Goal: Task Accomplishment & Management: Manage account settings

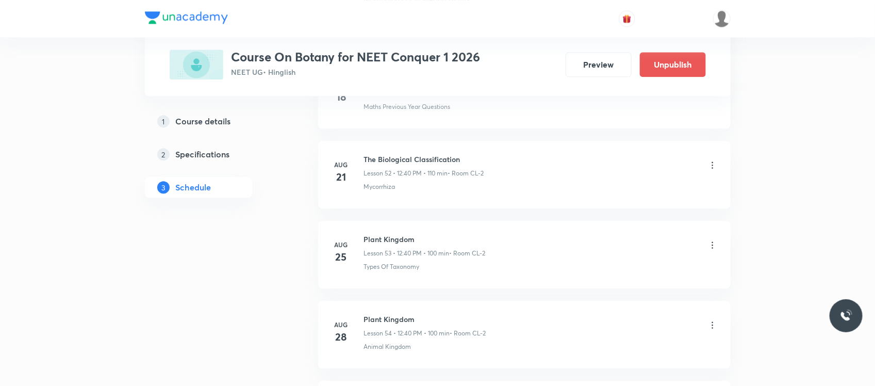
scroll to position [5092, 0]
click at [396, 244] on h6 "Plant Kingdom" at bounding box center [426, 239] width 124 height 11
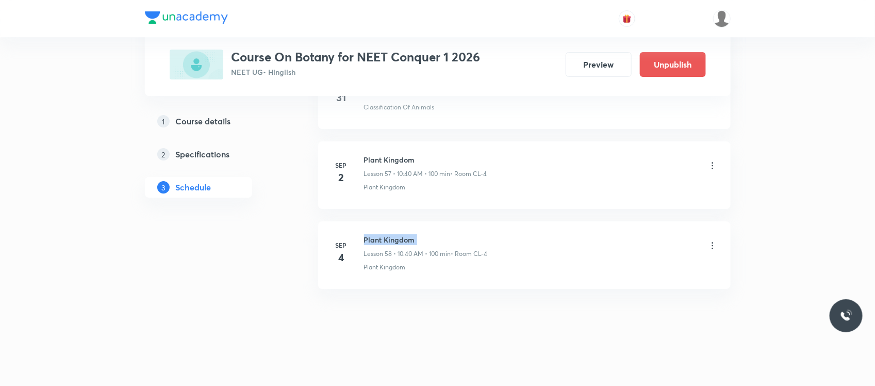
copy h6 "Plant Kingdom"
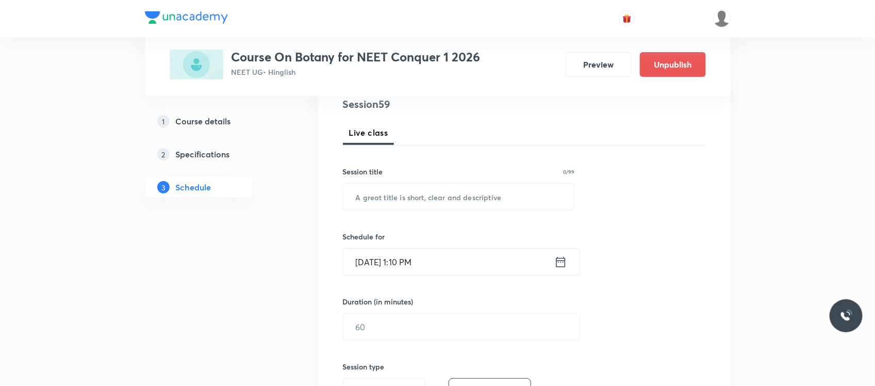
scroll to position [132, 0]
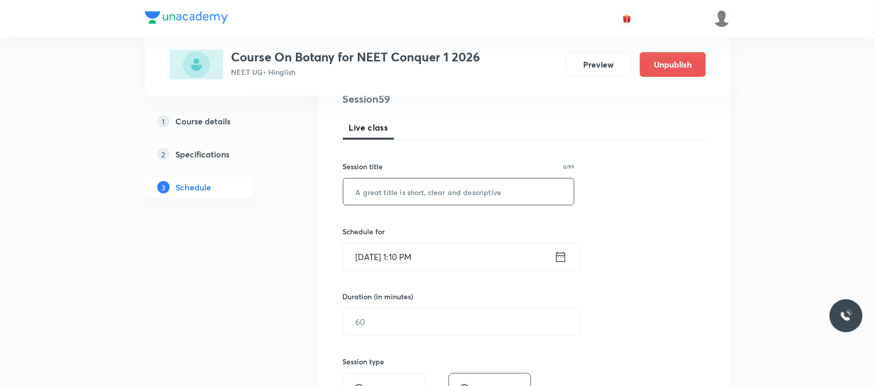
click at [394, 189] on input "text" at bounding box center [459, 191] width 231 height 26
paste input "Plant Kingdom"
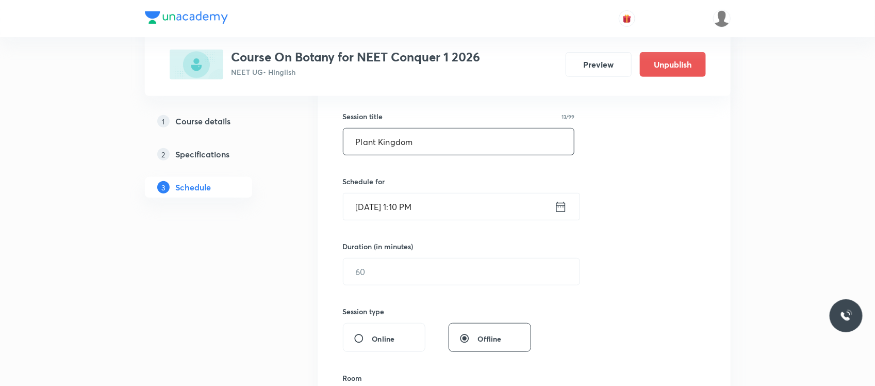
scroll to position [190, 0]
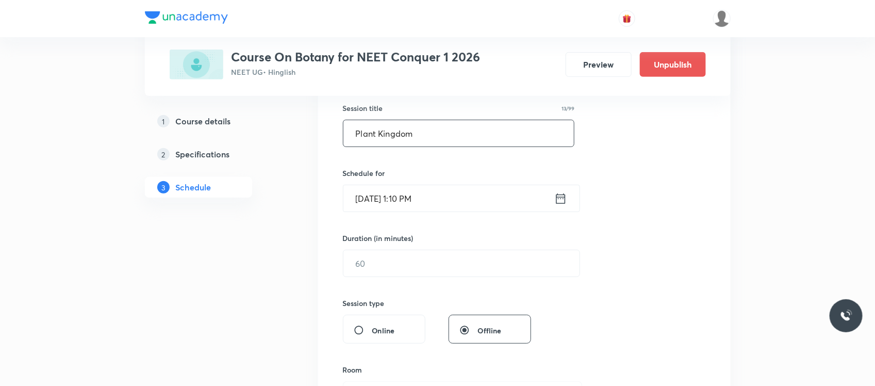
type input "Plant Kingdom"
click at [441, 199] on input "Sep 2, 2025, 1:10 PM" at bounding box center [449, 198] width 211 height 26
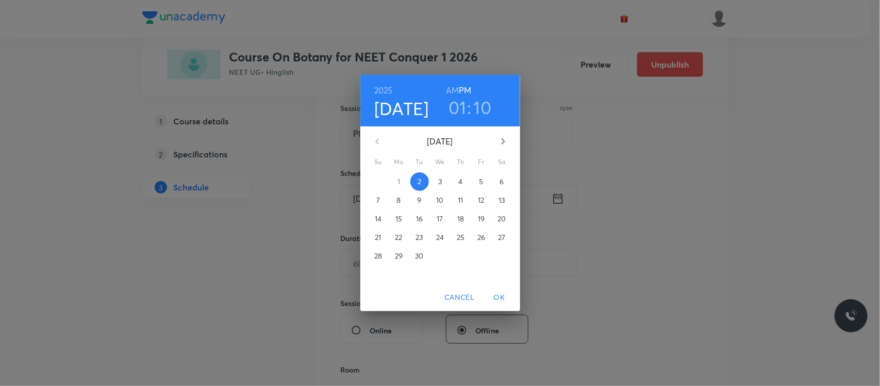
click at [457, 106] on h3 "01" at bounding box center [458, 107] width 18 height 22
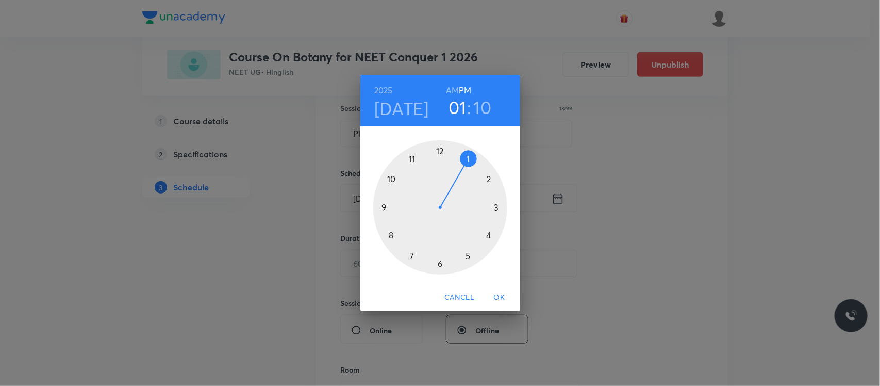
click at [497, 206] on div at bounding box center [440, 207] width 134 height 134
click at [440, 153] on div at bounding box center [440, 207] width 134 height 134
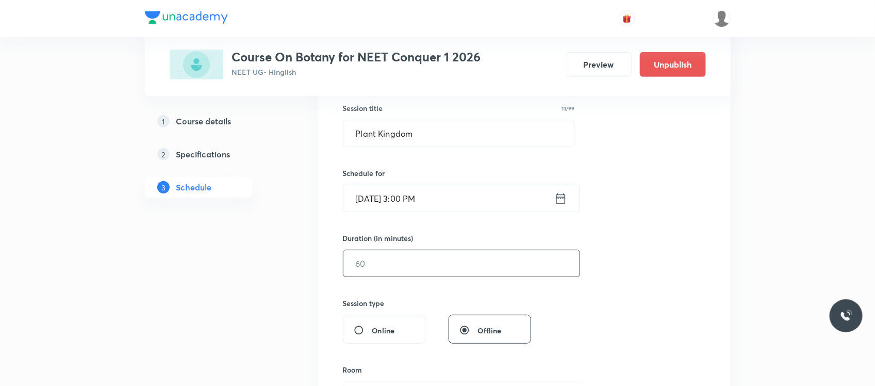
click at [410, 256] on input "text" at bounding box center [462, 263] width 236 height 26
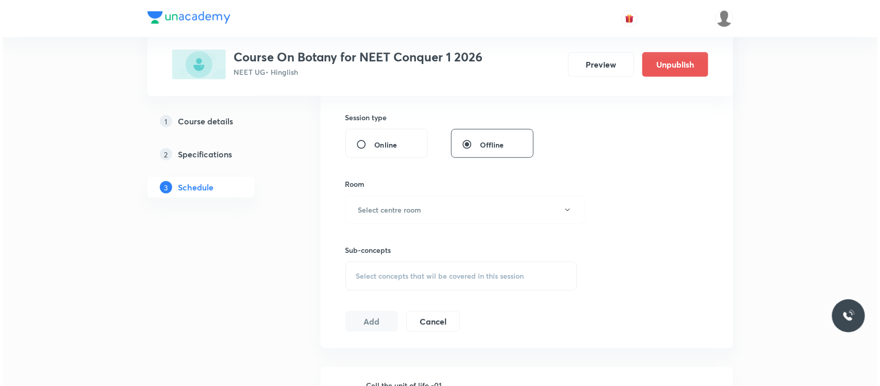
scroll to position [379, 0]
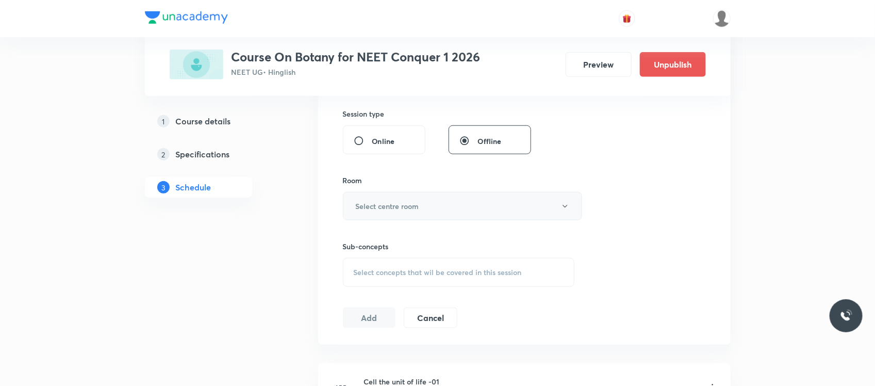
type input "90"
click at [407, 219] on button "Select centre room" at bounding box center [462, 206] width 239 height 28
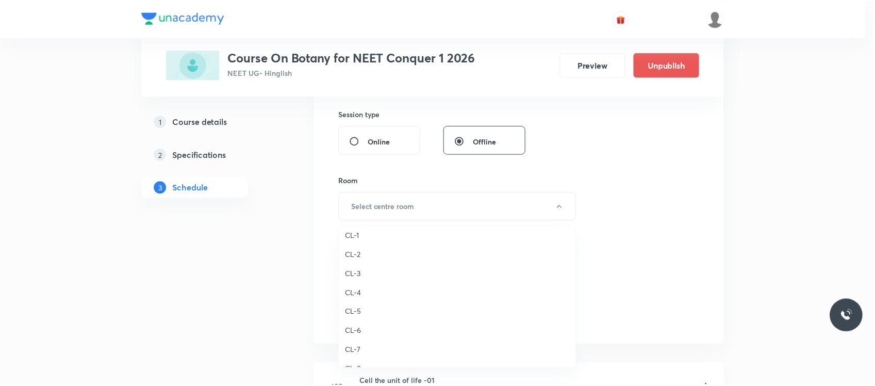
scroll to position [290, 0]
click at [358, 255] on span "CL-2" at bounding box center [460, 255] width 226 height 11
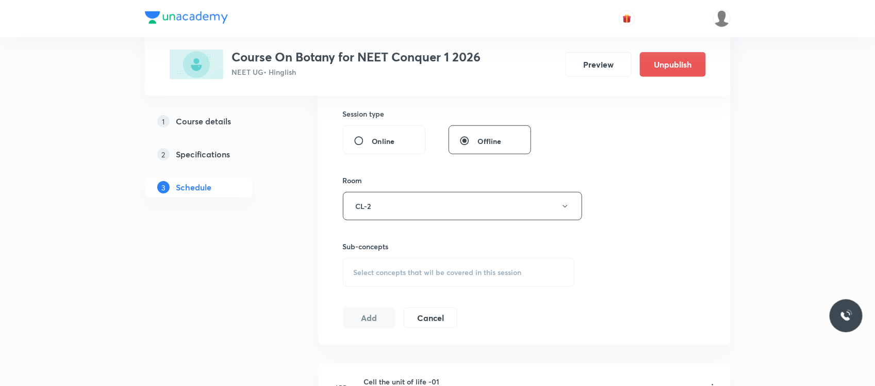
click at [364, 274] on span "Select concepts that wil be covered in this session" at bounding box center [438, 272] width 168 height 8
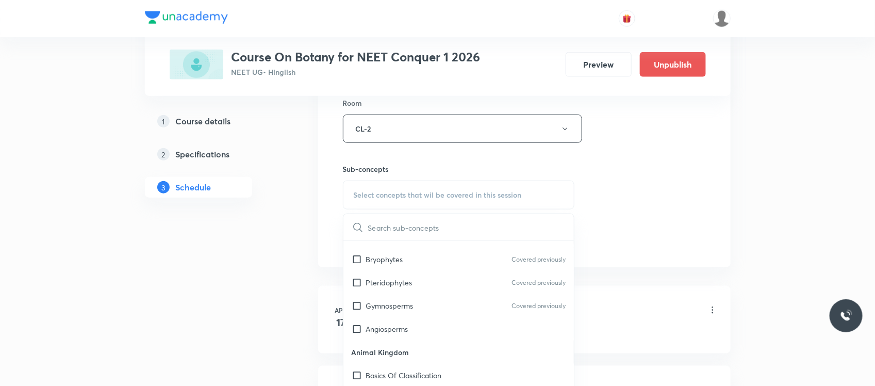
scroll to position [853, 0]
click at [398, 303] on p "Animal Diversity" at bounding box center [392, 305] width 52 height 11
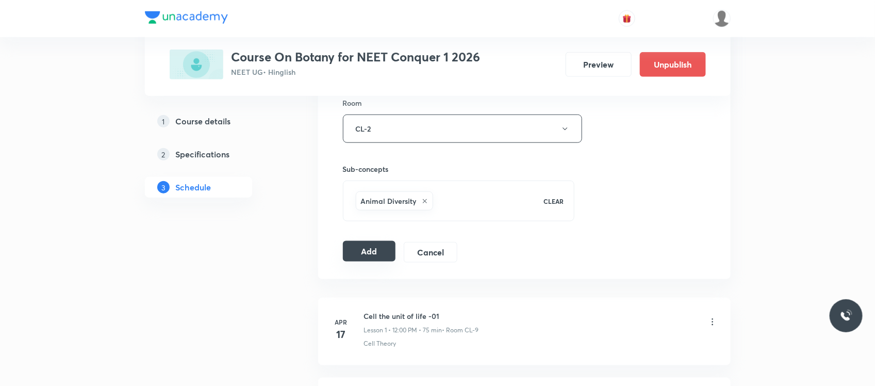
click at [364, 255] on button "Add" at bounding box center [369, 251] width 53 height 21
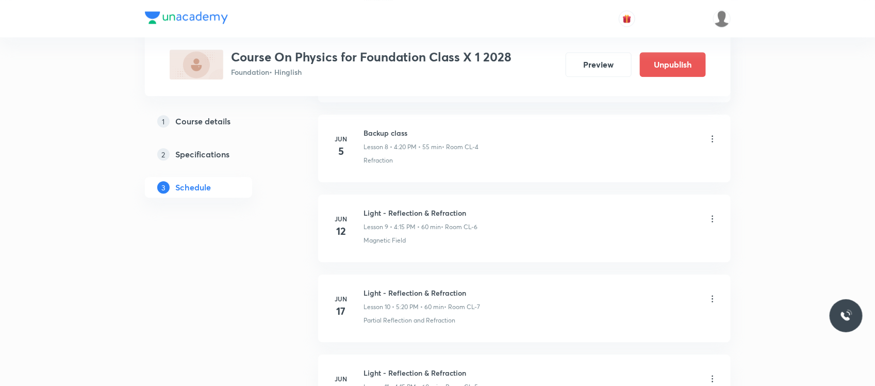
scroll to position [2766, 0]
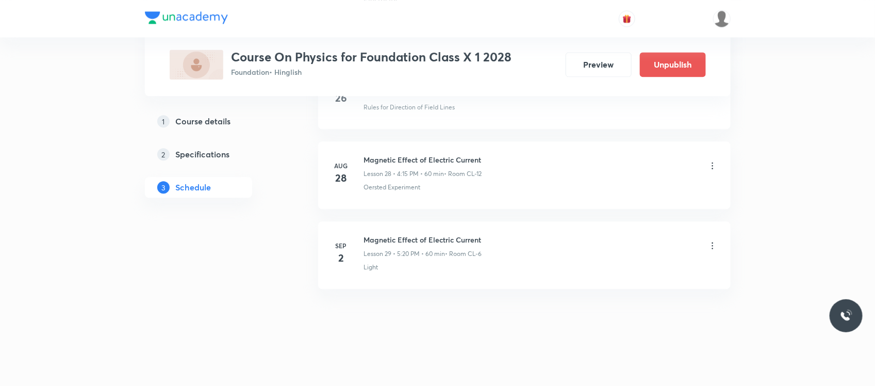
click at [656, 264] on div "Light" at bounding box center [541, 267] width 354 height 9
click at [708, 239] on div "Magnetic Effect of Electric Current Lesson 29 • 5:20 PM • 60 min • Room CL-6" at bounding box center [541, 246] width 354 height 24
click at [712, 243] on icon at bounding box center [713, 245] width 10 height 10
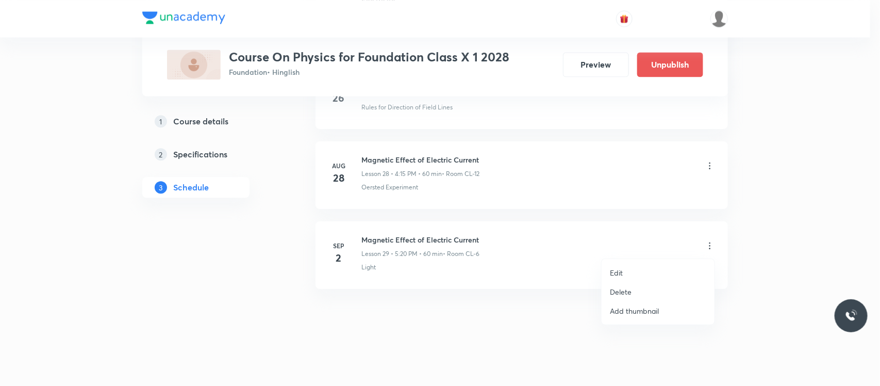
click at [633, 292] on li "Delete" at bounding box center [658, 291] width 113 height 19
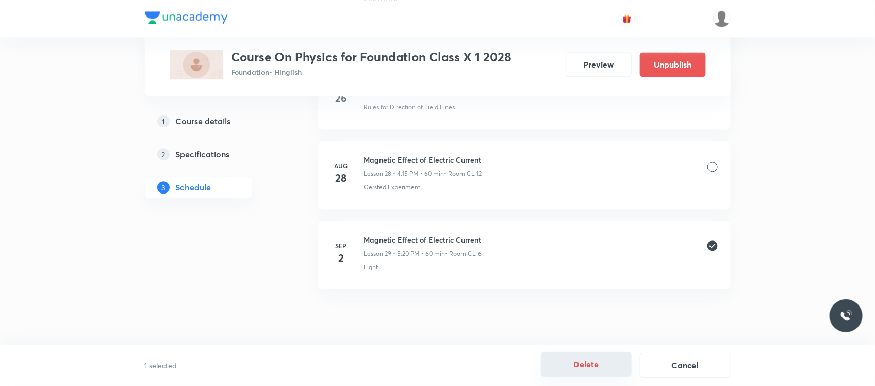
click at [588, 366] on button "Delete" at bounding box center [586, 364] width 91 height 25
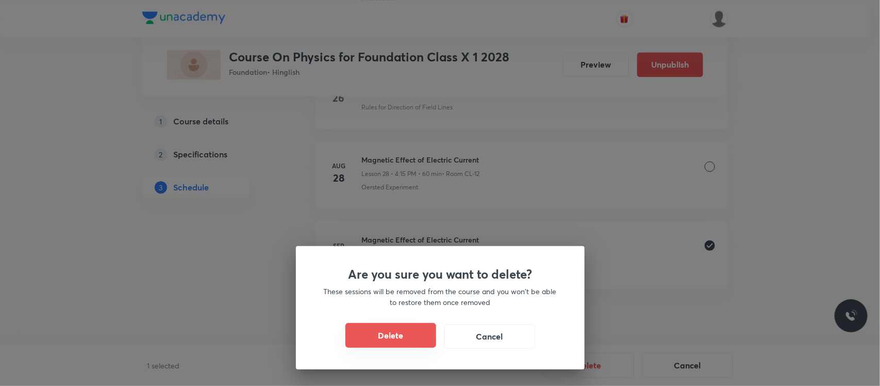
click at [379, 336] on button "Delete" at bounding box center [391, 335] width 91 height 25
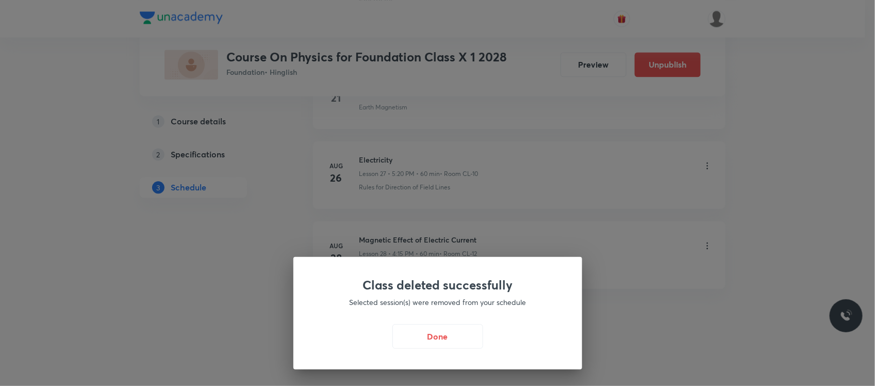
scroll to position [2686, 0]
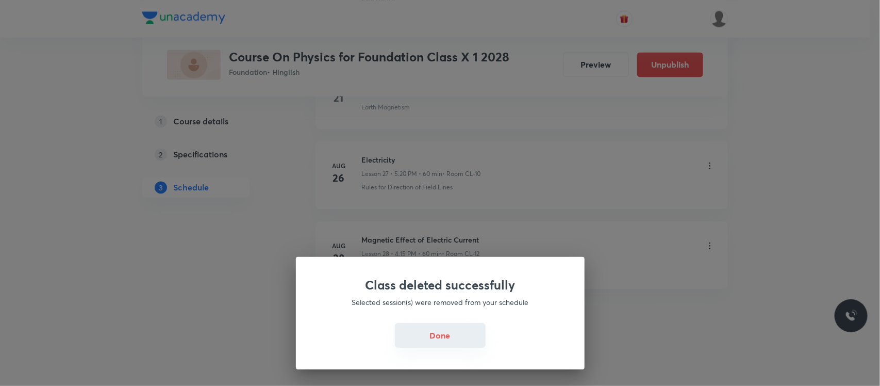
click at [448, 338] on button "Done" at bounding box center [440, 335] width 91 height 25
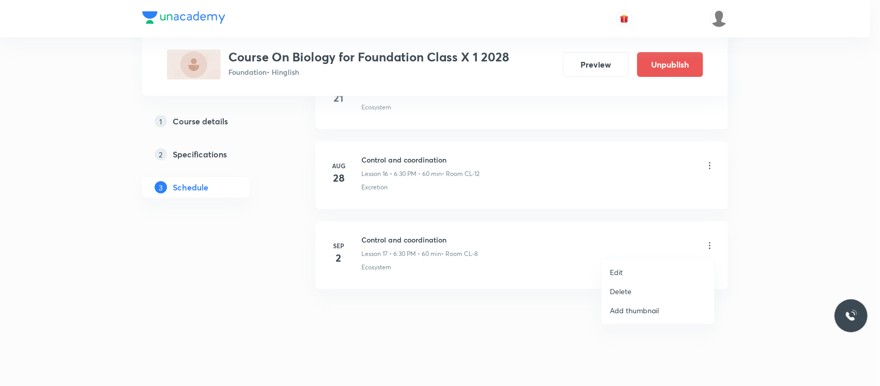
click at [711, 245] on div at bounding box center [440, 193] width 880 height 386
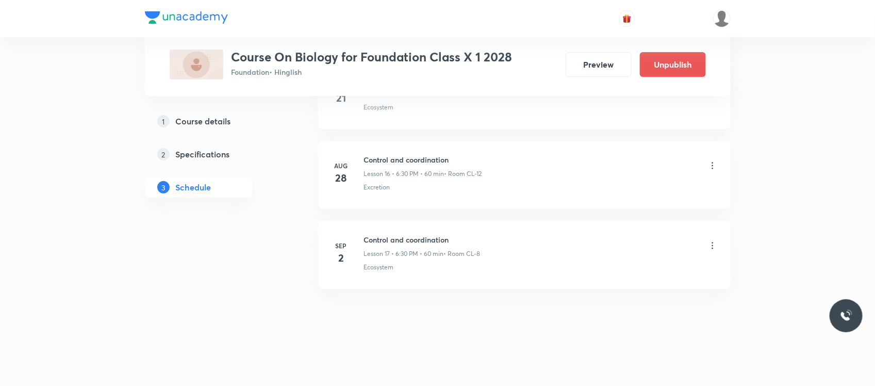
click at [711, 245] on icon at bounding box center [713, 245] width 10 height 10
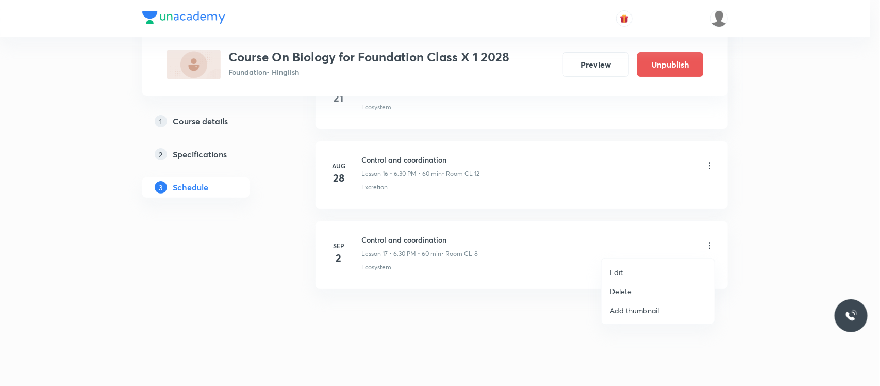
click at [637, 295] on li "Delete" at bounding box center [658, 291] width 113 height 19
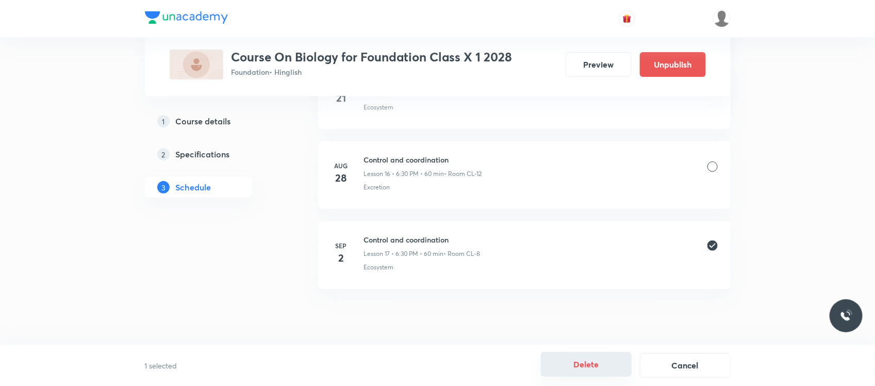
click at [583, 369] on button "Delete" at bounding box center [586, 364] width 91 height 25
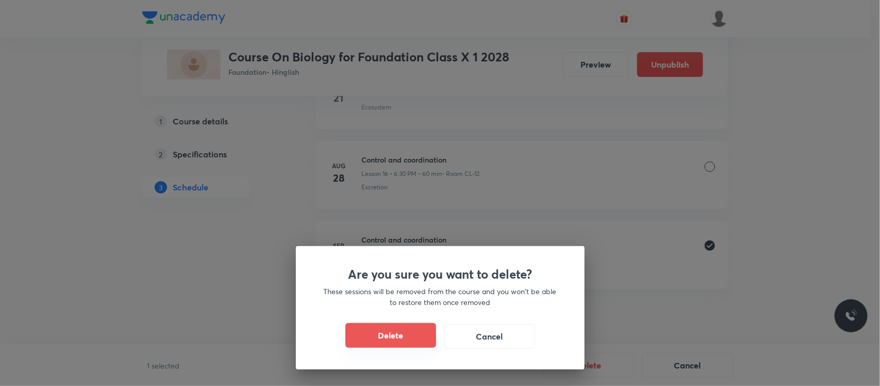
click at [406, 336] on button "Delete" at bounding box center [391, 335] width 91 height 25
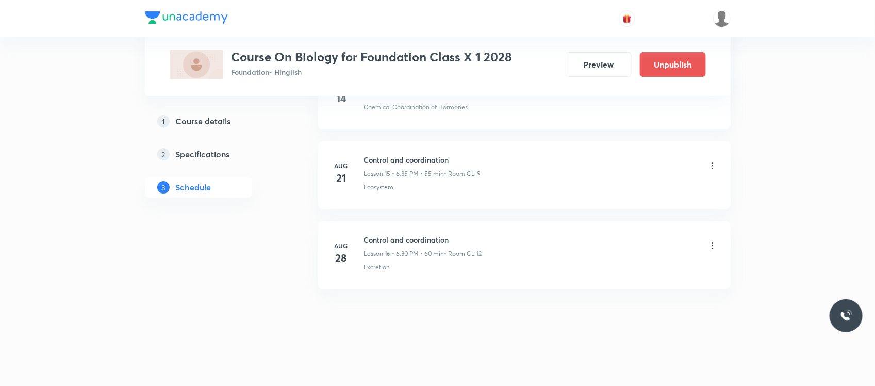
scroll to position [1724, 0]
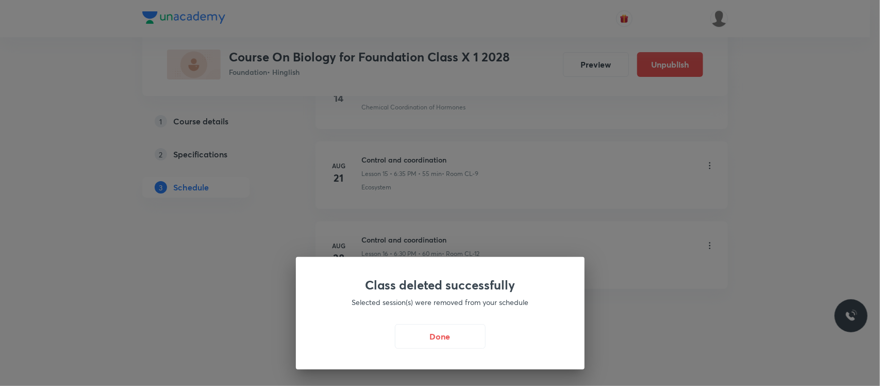
click at [440, 353] on div "Class deleted successfully Selected session(s) were removed from your schedule …" at bounding box center [440, 313] width 289 height 112
click at [441, 349] on div "Done" at bounding box center [440, 336] width 239 height 25
click at [457, 308] on div "Class deleted successfully Selected session(s) were removed from your schedule …" at bounding box center [440, 313] width 289 height 112
click at [452, 328] on button "Done" at bounding box center [440, 335] width 91 height 25
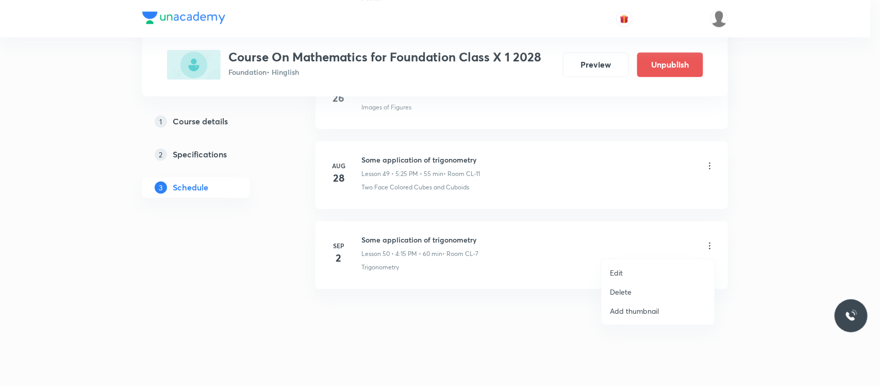
click at [638, 273] on li "Edit" at bounding box center [658, 272] width 113 height 19
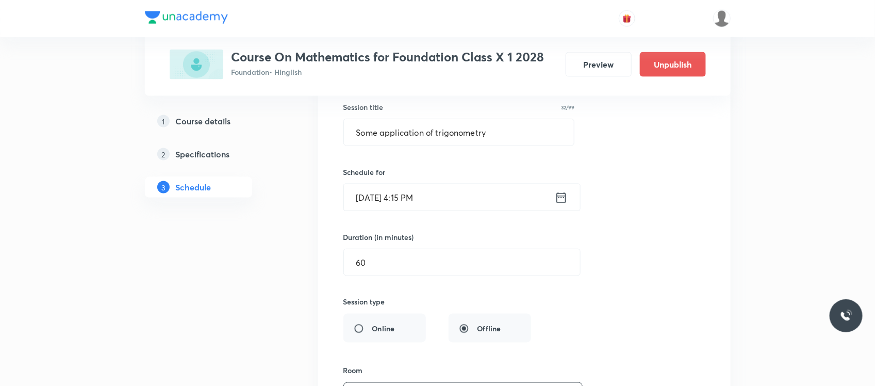
scroll to position [4092, 0]
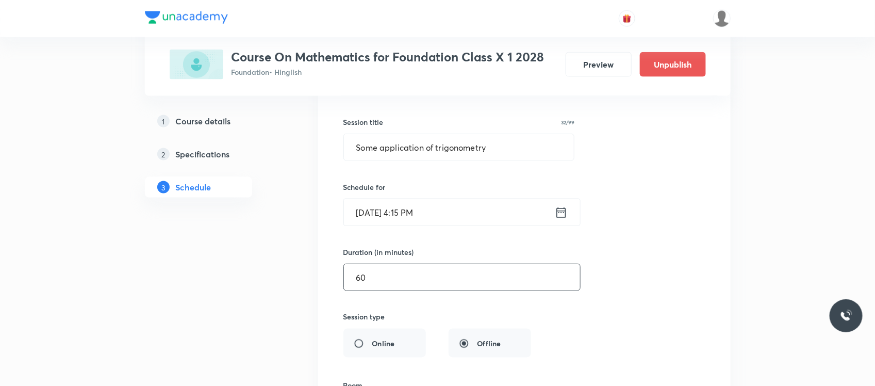
click at [444, 283] on input "60" at bounding box center [462, 277] width 236 height 26
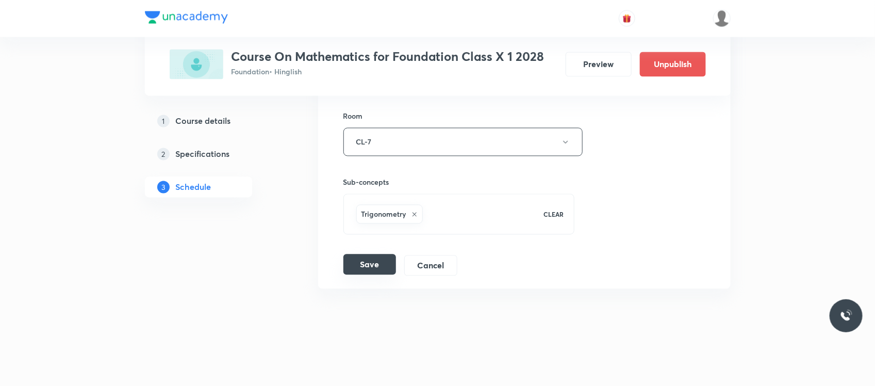
type input "90"
click at [367, 265] on button "Save" at bounding box center [370, 264] width 53 height 21
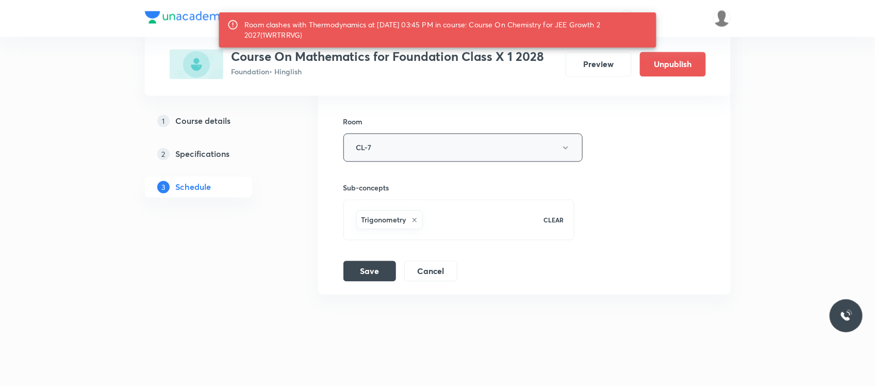
click at [375, 162] on button "CL-7" at bounding box center [463, 148] width 239 height 28
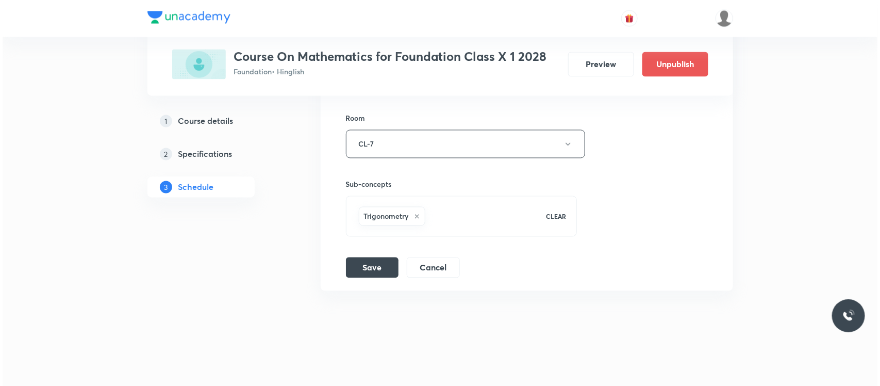
scroll to position [4377, 0]
click at [389, 148] on button "CL-7" at bounding box center [463, 143] width 239 height 28
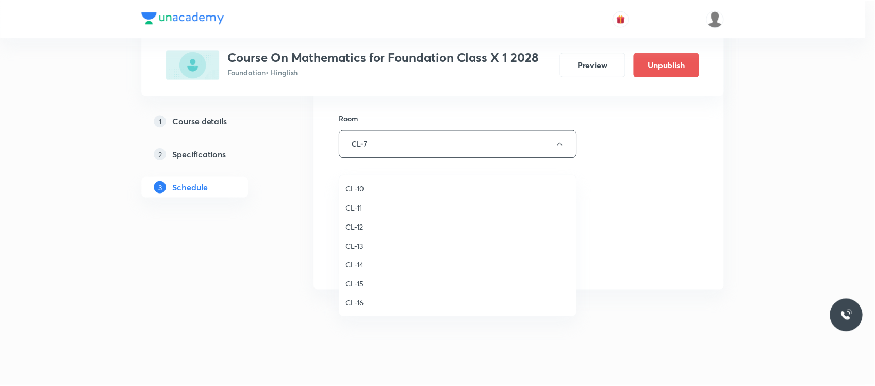
scroll to position [423, 0]
click at [364, 221] on span "CL-10" at bounding box center [461, 224] width 226 height 11
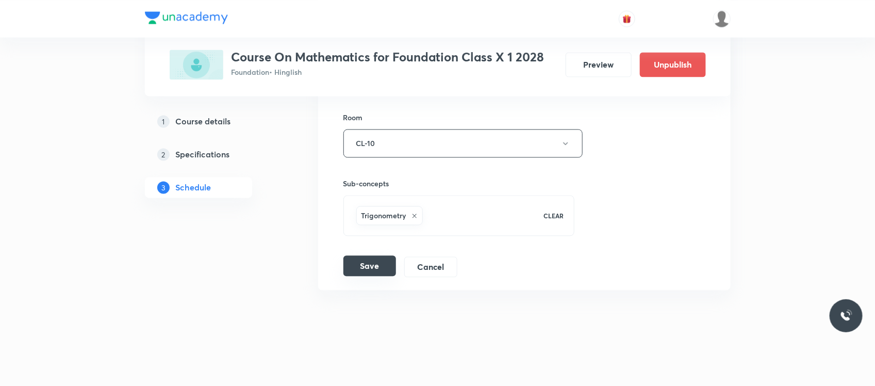
click at [363, 277] on div "Save Cancel" at bounding box center [405, 267] width 122 height 21
click at [362, 271] on button "Save" at bounding box center [370, 266] width 53 height 21
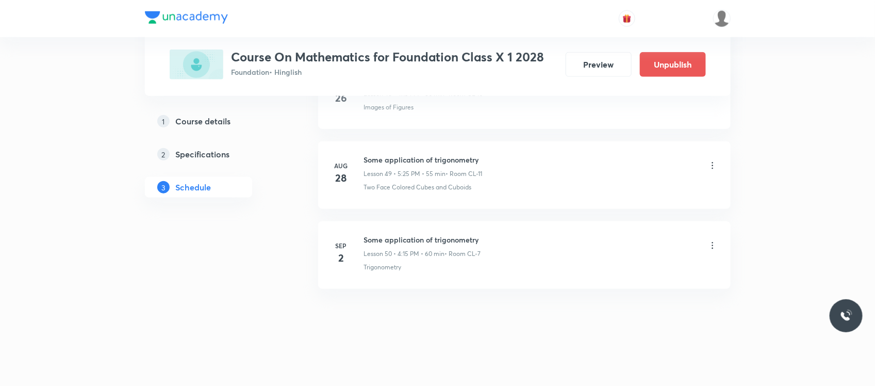
scroll to position [3975, 0]
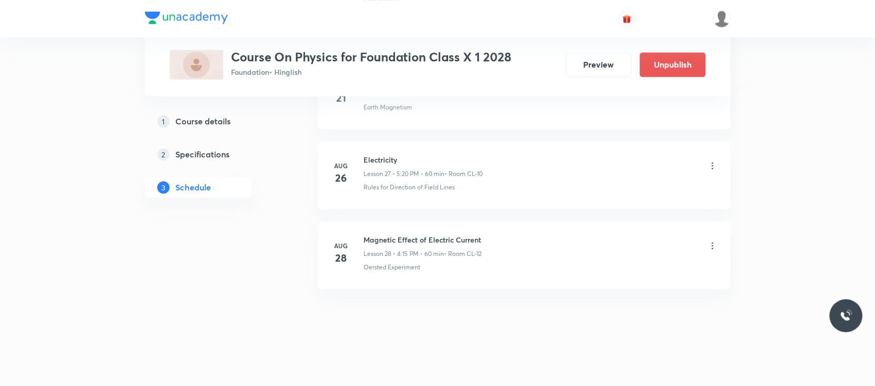
scroll to position [2686, 0]
click at [377, 239] on h6 "Magnetic Effect of Electric Current" at bounding box center [423, 239] width 118 height 11
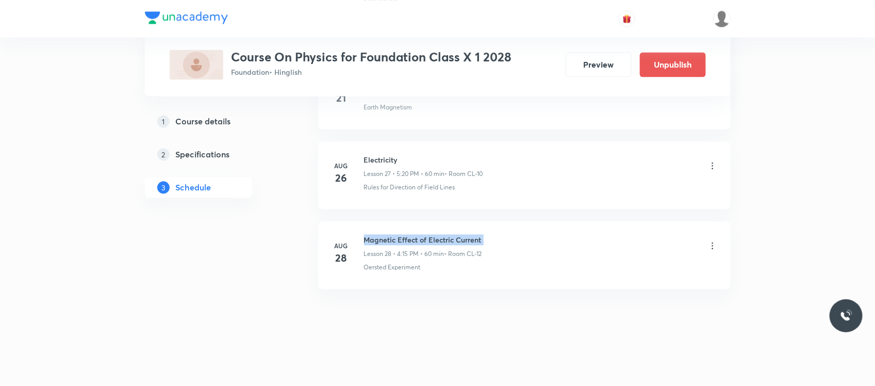
copy h6 "Magnetic Effect of Electric Current"
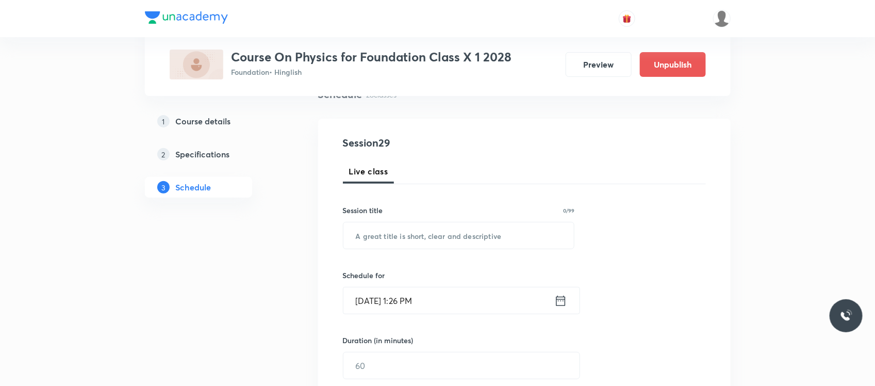
scroll to position [90, 0]
click at [383, 231] on input "text" at bounding box center [459, 233] width 231 height 26
paste input "Magnetic Effect of Electric Current"
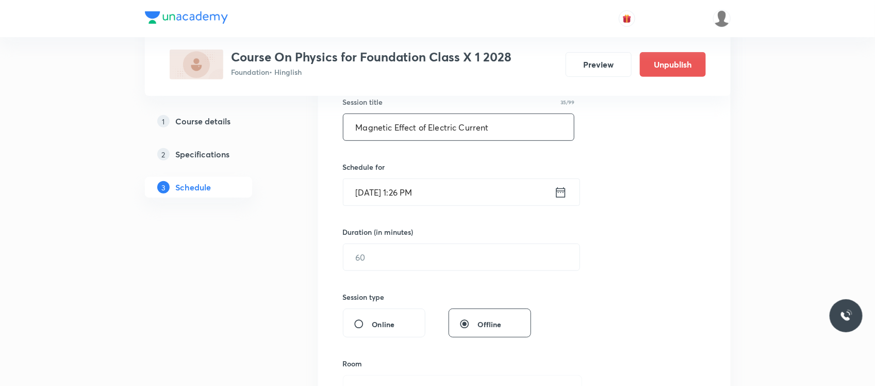
scroll to position [197, 0]
type input "Magnetic Effect of Electric Current"
click at [444, 195] on input "Sep 2, 2025, 1:26 PM" at bounding box center [449, 191] width 211 height 26
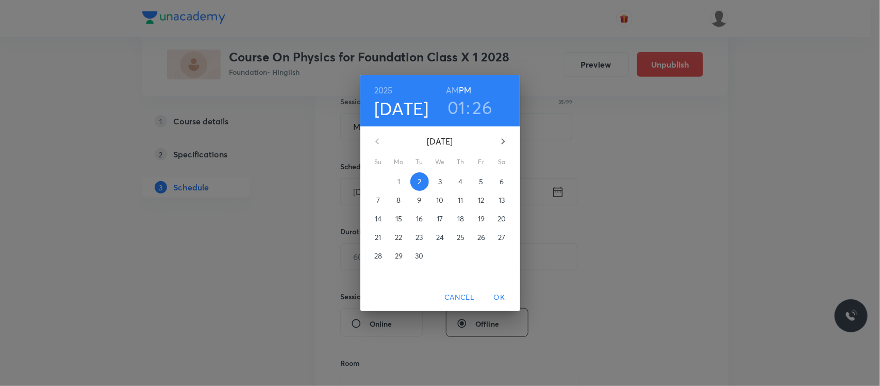
click at [459, 110] on h3 "01" at bounding box center [457, 107] width 18 height 22
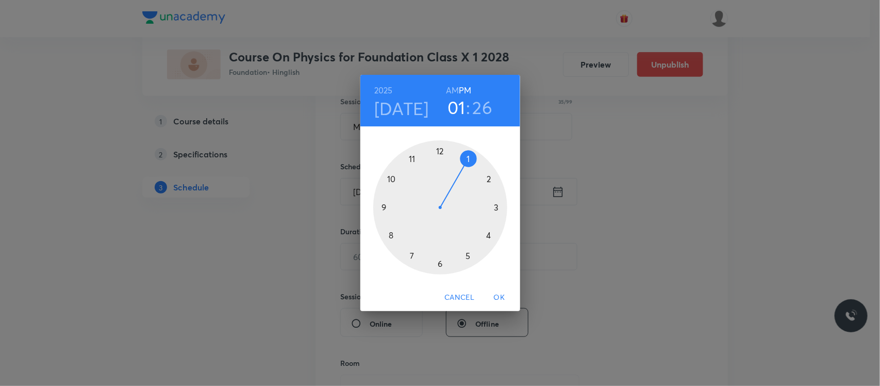
click at [439, 264] on div at bounding box center [440, 207] width 134 height 134
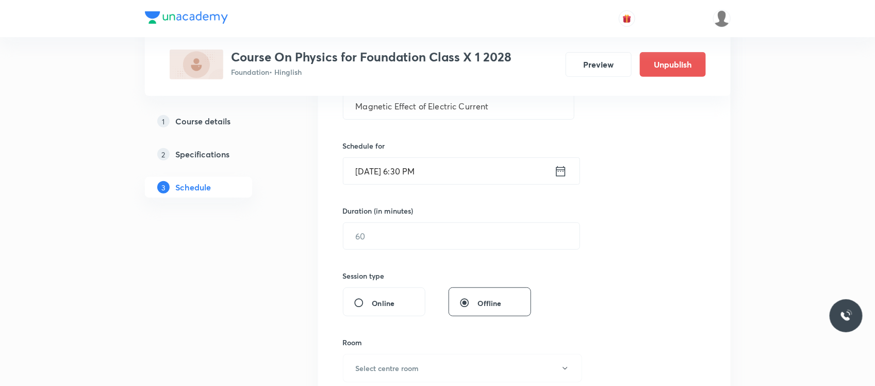
scroll to position [243, 0]
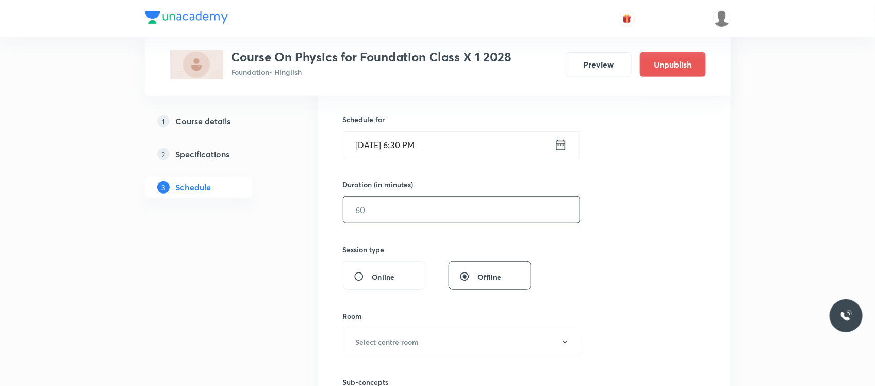
click at [432, 200] on input "text" at bounding box center [462, 210] width 236 height 26
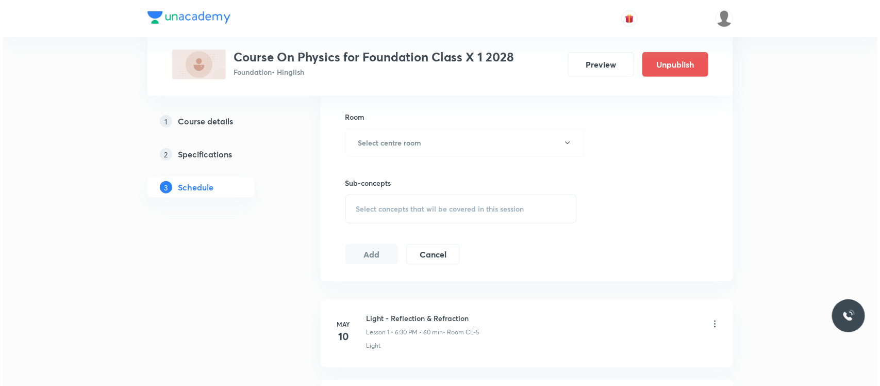
scroll to position [463, 0]
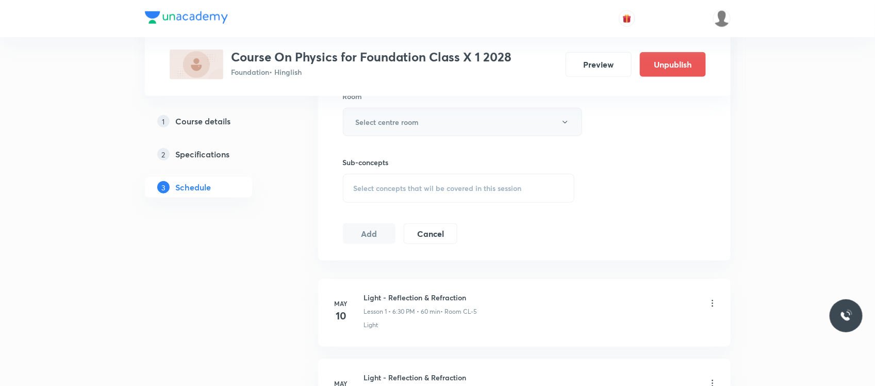
type input "90"
click at [422, 121] on button "Select centre room" at bounding box center [462, 122] width 239 height 28
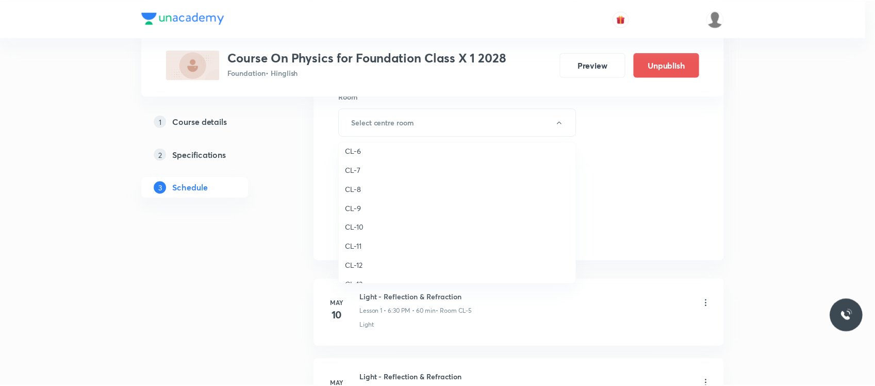
scroll to position [386, 0]
click at [355, 153] on span "CL-6" at bounding box center [460, 151] width 226 height 11
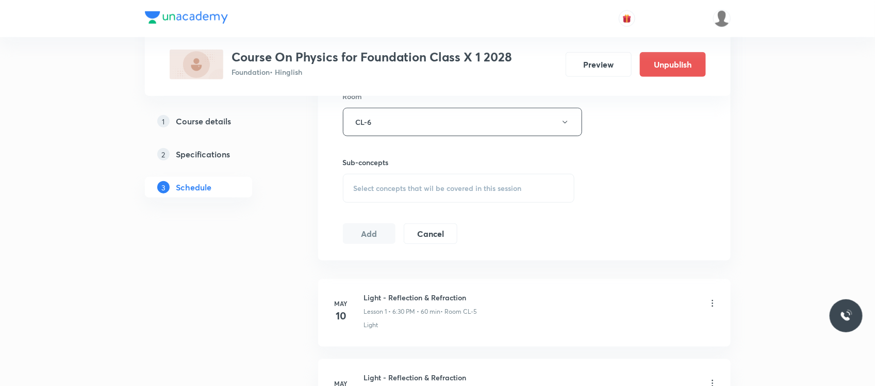
click at [380, 178] on div "Select concepts that wil be covered in this session" at bounding box center [459, 188] width 232 height 29
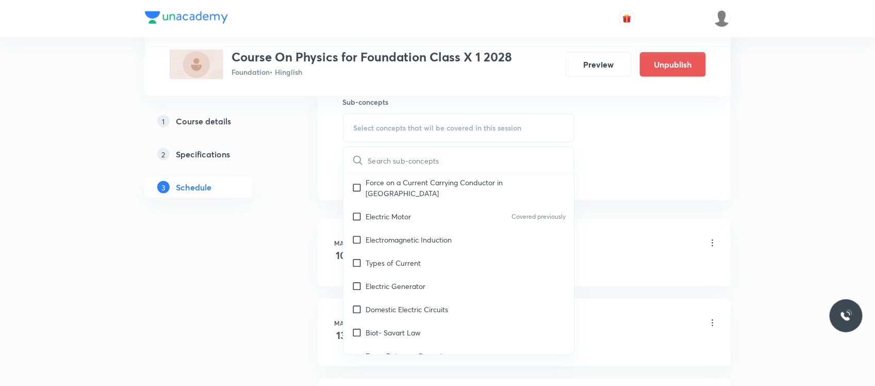
scroll to position [831, 0]
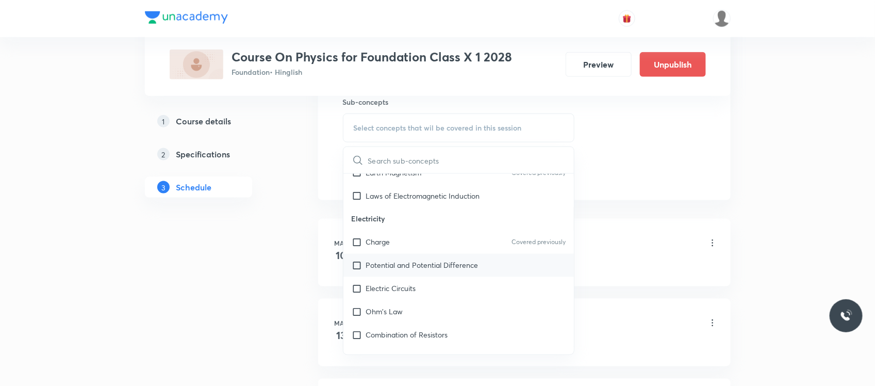
click at [405, 260] on p "Potential and Potential Difference" at bounding box center [422, 265] width 112 height 11
checkbox input "true"
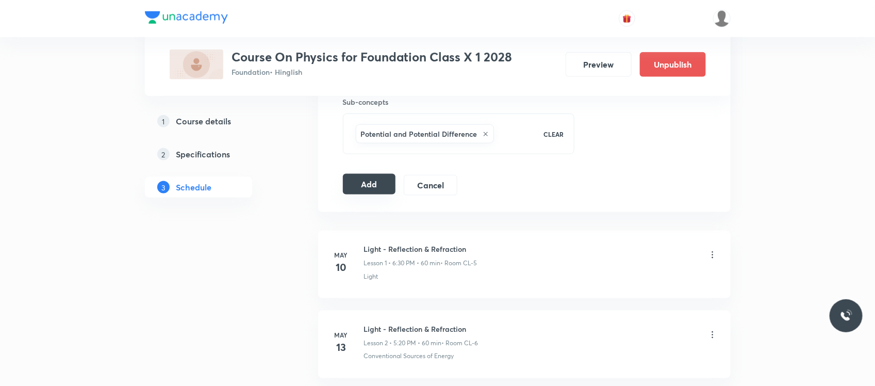
click at [369, 178] on button "Add" at bounding box center [369, 184] width 53 height 21
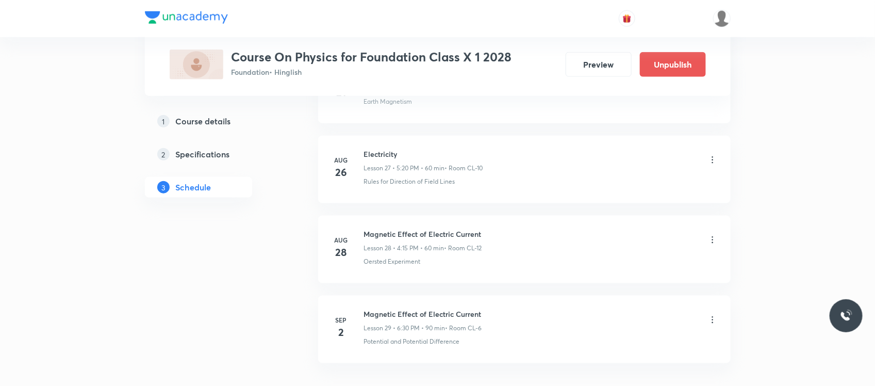
scroll to position [2291, 0]
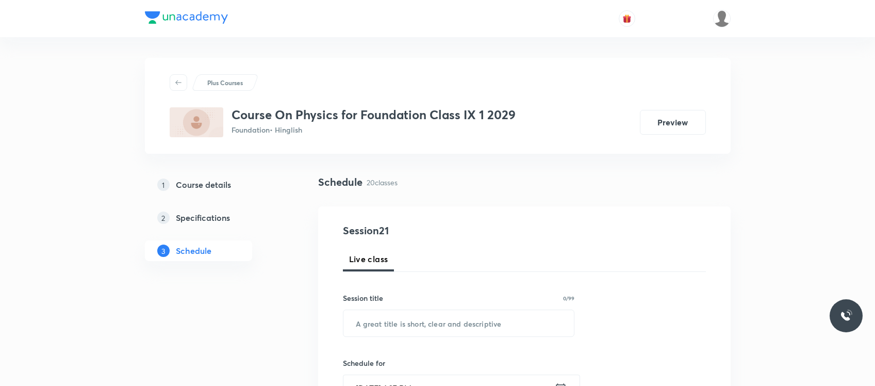
scroll to position [2045, 0]
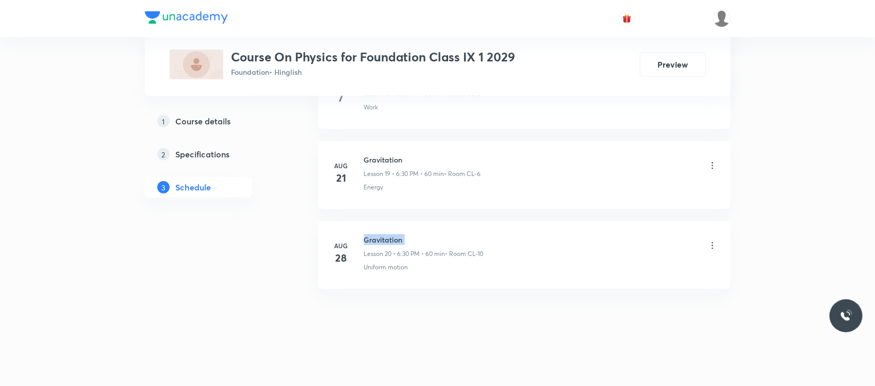
click at [393, 233] on li "[DATE] Gravitation Lesson 20 • 6:30 PM • 60 min • Room CL-10 Uniform motion" at bounding box center [524, 255] width 413 height 68
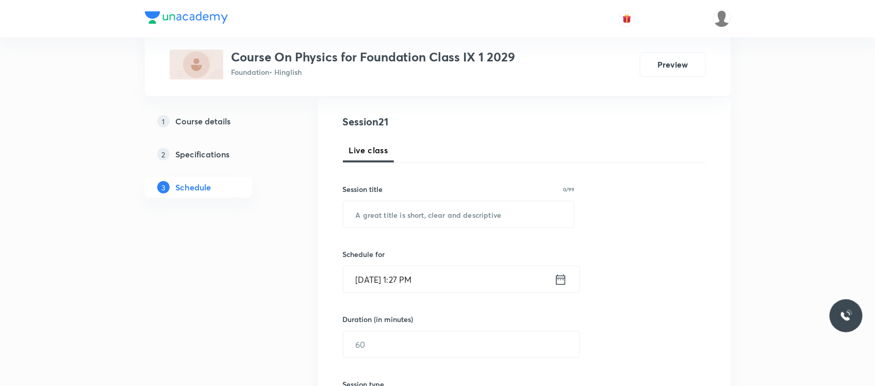
scroll to position [108, 0]
click at [401, 213] on input "text" at bounding box center [459, 215] width 231 height 26
paste input "Gravitation"
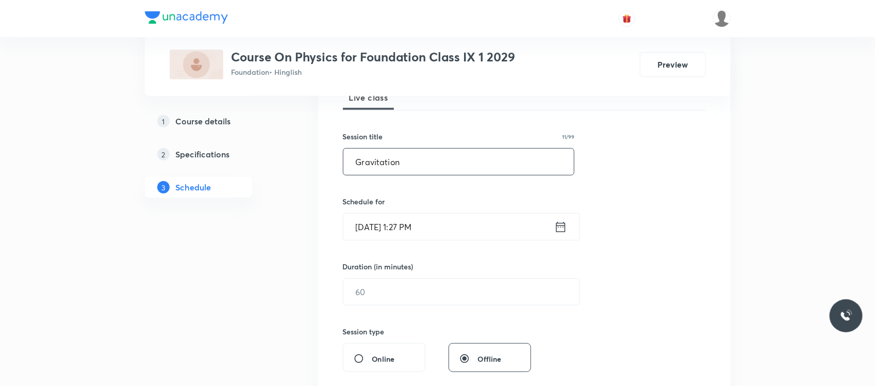
scroll to position [162, 0]
type input "Gravitation"
click at [436, 225] on input "Sep 2, 2025, 1:27 PM" at bounding box center [449, 225] width 211 height 26
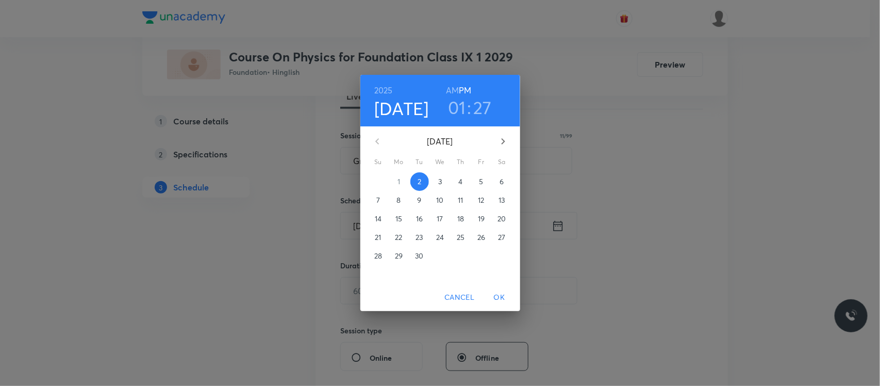
click at [462, 111] on h3 "01" at bounding box center [457, 107] width 18 height 22
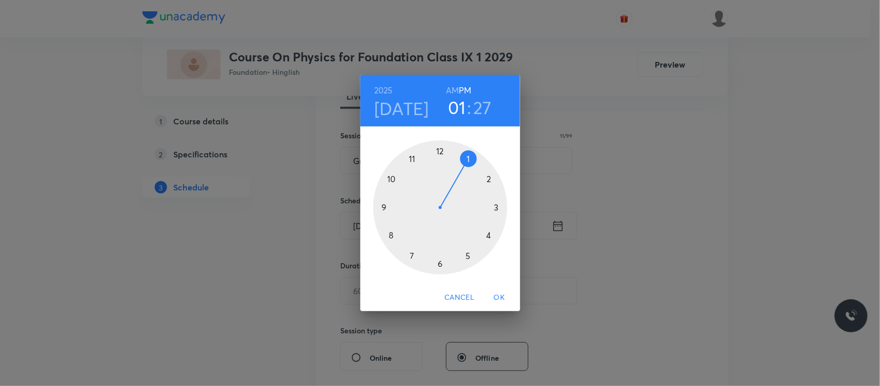
click at [490, 235] on div at bounding box center [440, 207] width 134 height 134
click at [498, 207] on div at bounding box center [440, 207] width 134 height 134
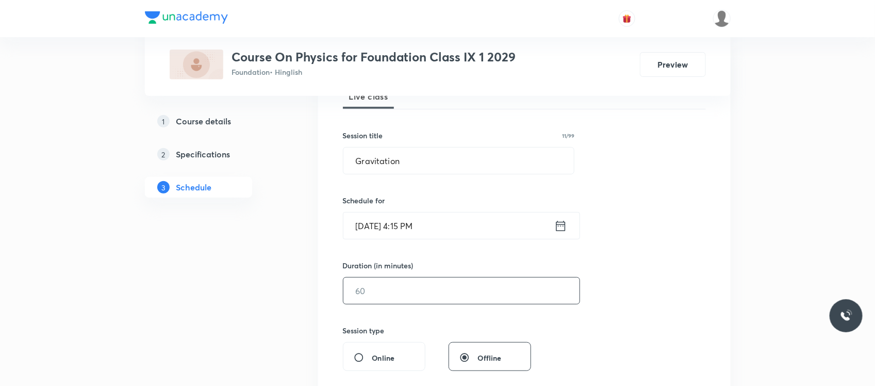
drag, startPoint x: 438, startPoint y: 276, endPoint x: 427, endPoint y: 300, distance: 25.8
click at [427, 300] on div "Duration (in minutes) ​" at bounding box center [437, 282] width 188 height 44
click at [427, 300] on input "text" at bounding box center [462, 290] width 236 height 26
type input "6"
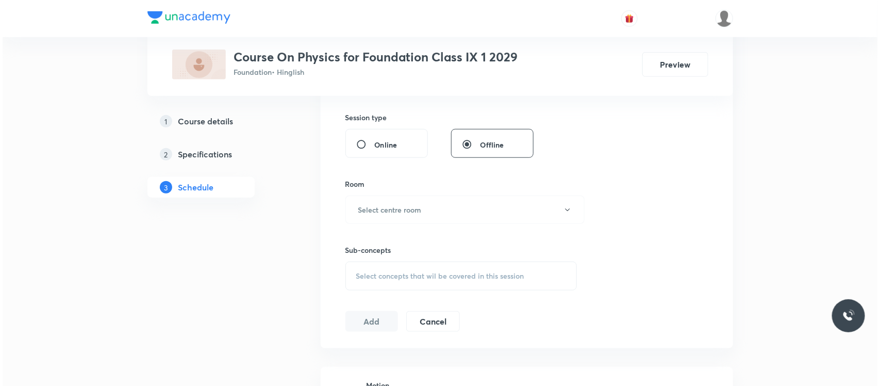
scroll to position [390, 0]
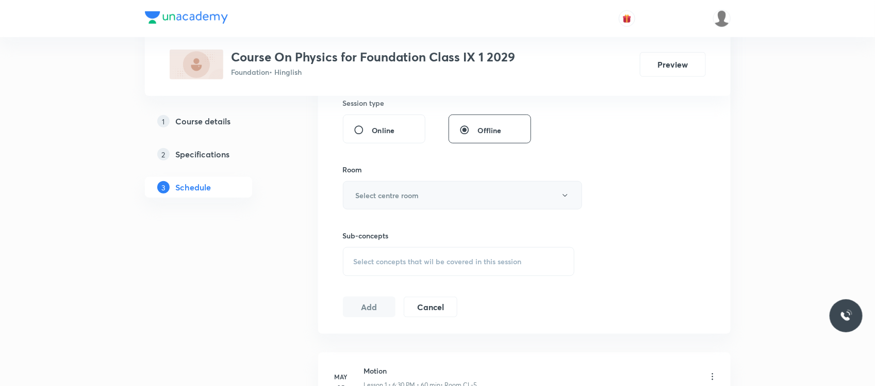
type input "90"
click at [409, 185] on button "Select centre room" at bounding box center [462, 195] width 239 height 28
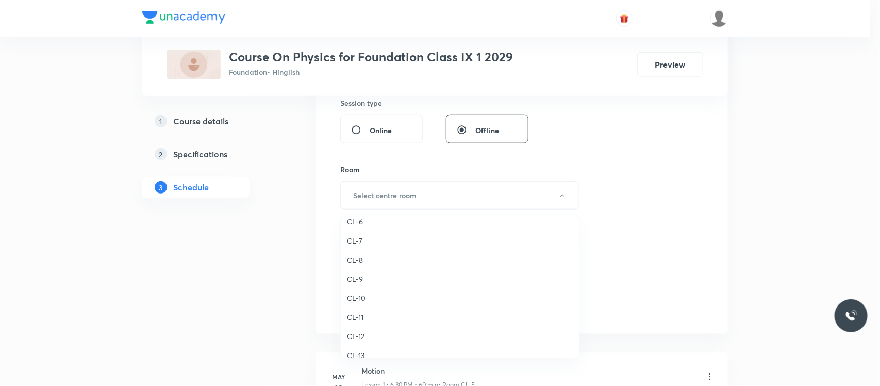
click at [359, 224] on span "CL-6" at bounding box center [460, 221] width 226 height 11
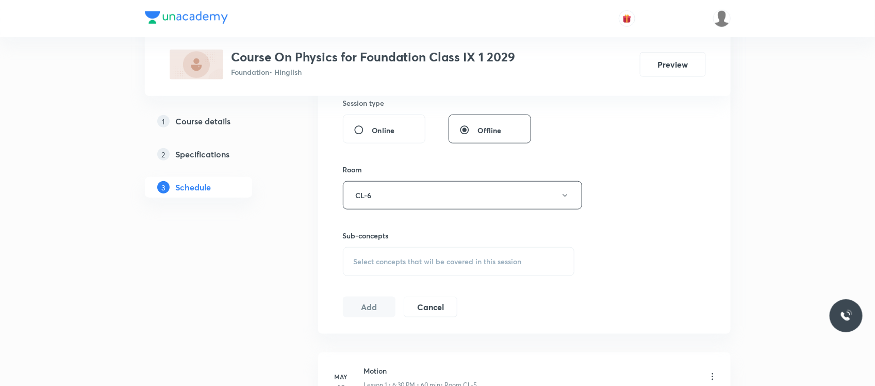
click at [386, 265] on span "Select concepts that wil be covered in this session" at bounding box center [438, 261] width 168 height 8
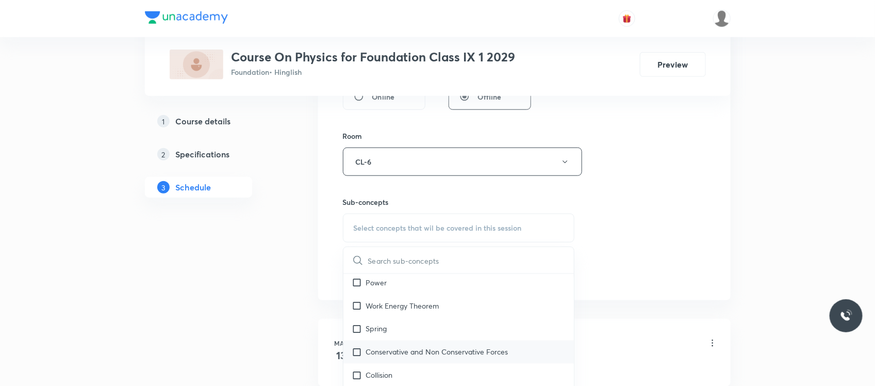
scroll to position [873, 0]
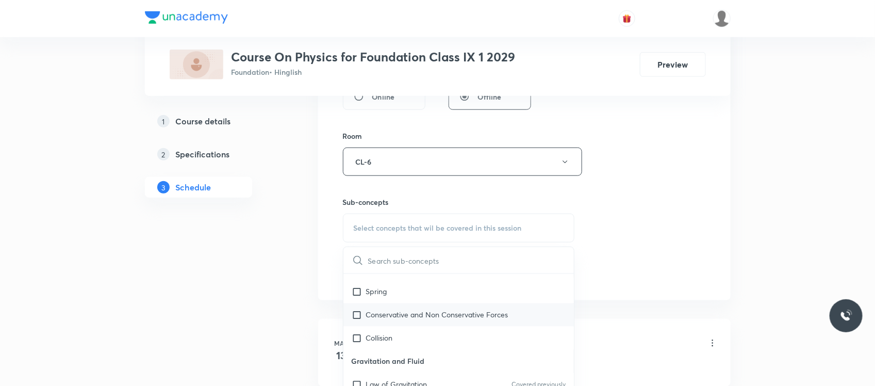
click at [401, 311] on div "Conservative and Non Conservative Forces" at bounding box center [459, 314] width 231 height 23
checkbox input "true"
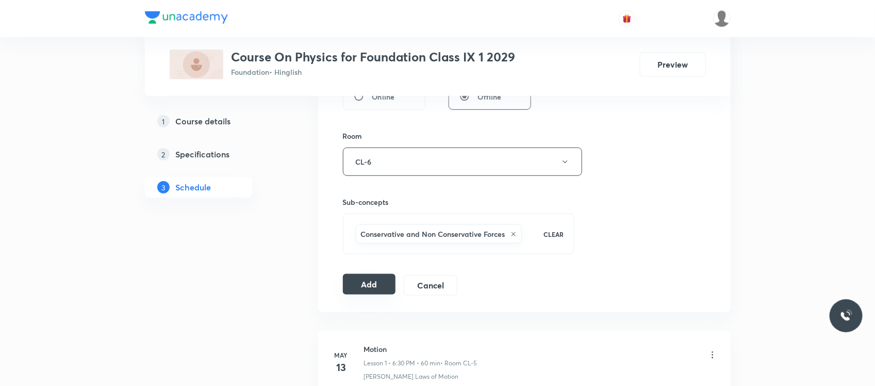
click at [370, 285] on button "Add" at bounding box center [369, 284] width 53 height 21
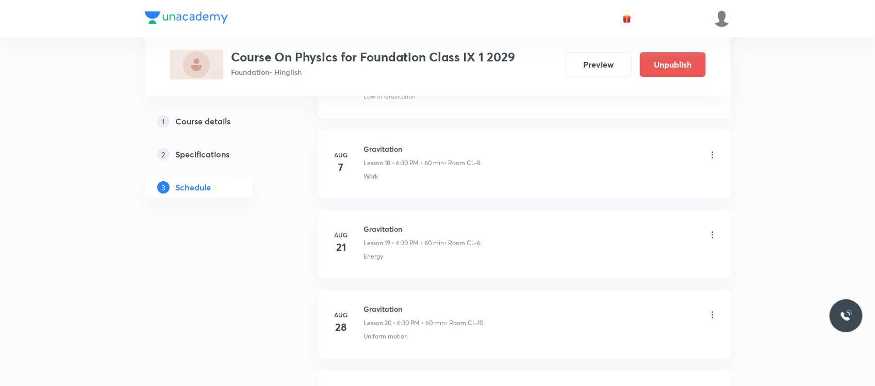
scroll to position [1649, 0]
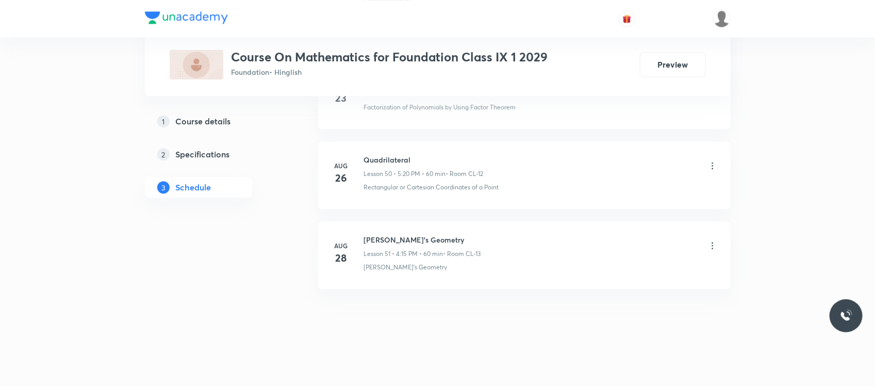
click at [400, 239] on h6 "[PERSON_NAME]'s Geometry" at bounding box center [422, 239] width 117 height 11
copy h6 "[PERSON_NAME]'s Geometry"
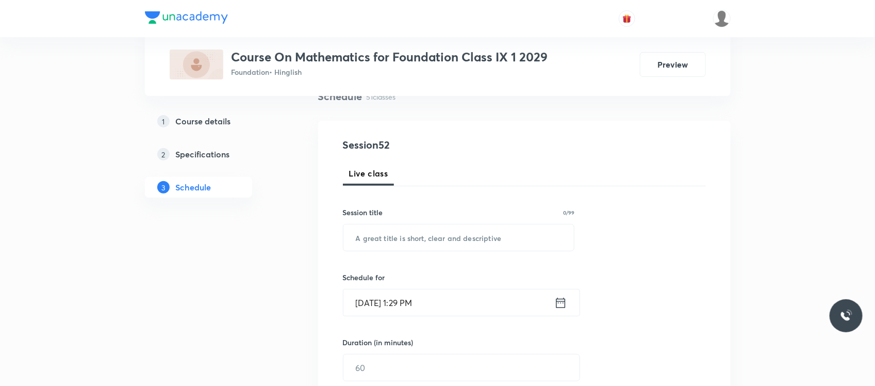
scroll to position [95, 0]
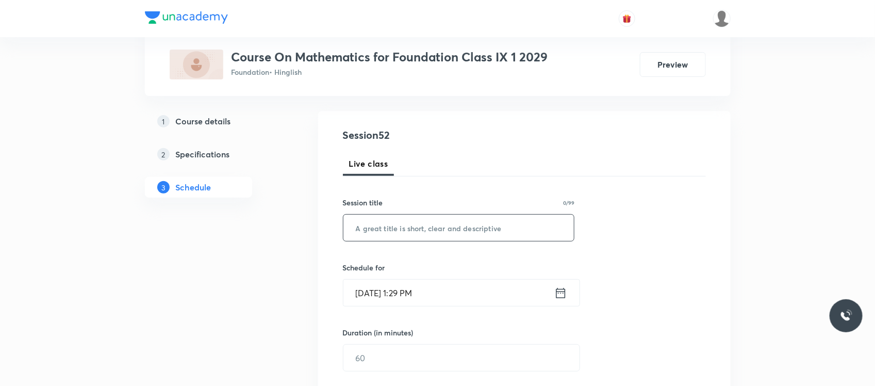
click at [396, 231] on input "text" at bounding box center [459, 228] width 231 height 26
paste input "[PERSON_NAME]'s Geometry"
click at [396, 231] on input "[PERSON_NAME]'s Geometry" at bounding box center [459, 228] width 231 height 26
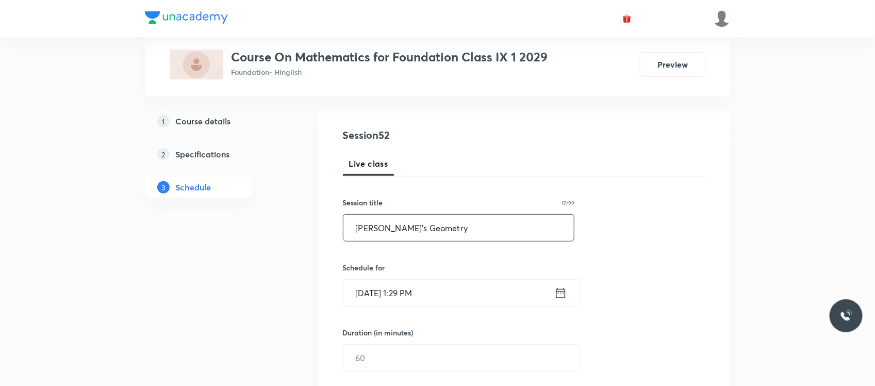
click at [396, 231] on input "[PERSON_NAME]'s Geometry" at bounding box center [459, 228] width 231 height 26
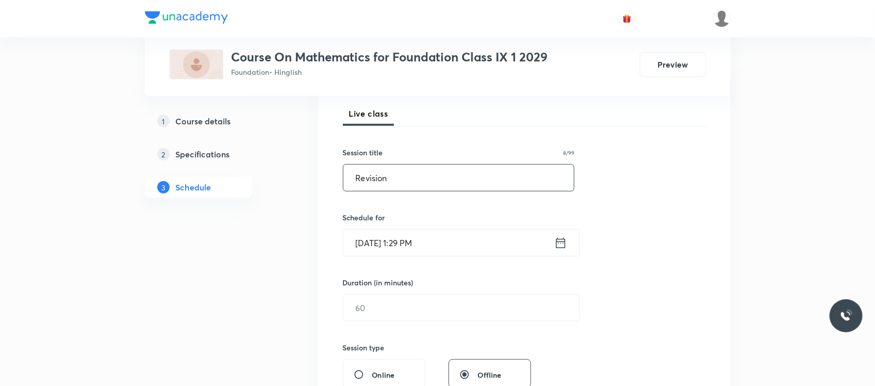
scroll to position [152, 0]
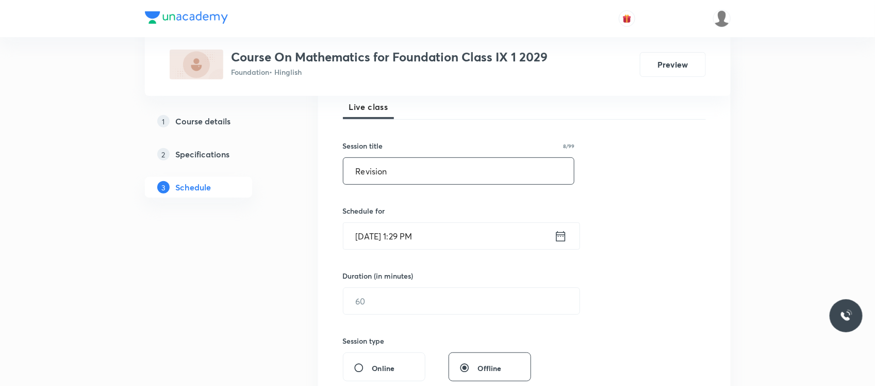
type input "Revision"
click at [412, 230] on input "[DATE] 1:29 PM" at bounding box center [449, 236] width 211 height 26
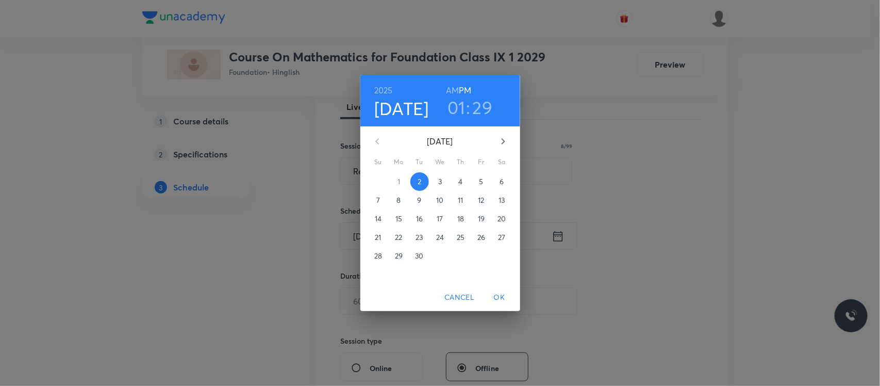
click at [456, 112] on h3 "01" at bounding box center [457, 107] width 18 height 22
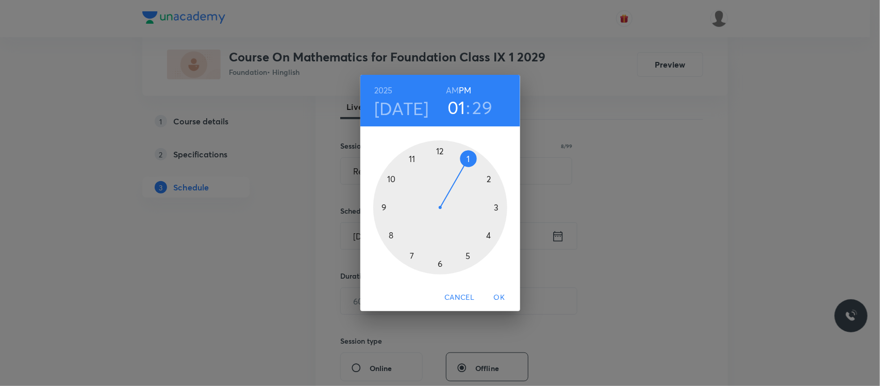
click at [441, 261] on div at bounding box center [440, 207] width 134 height 134
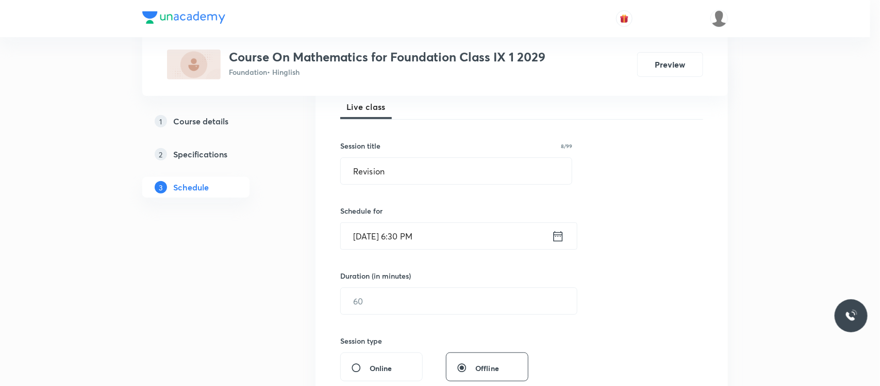
click at [441, 261] on div at bounding box center [440, 207] width 134 height 134
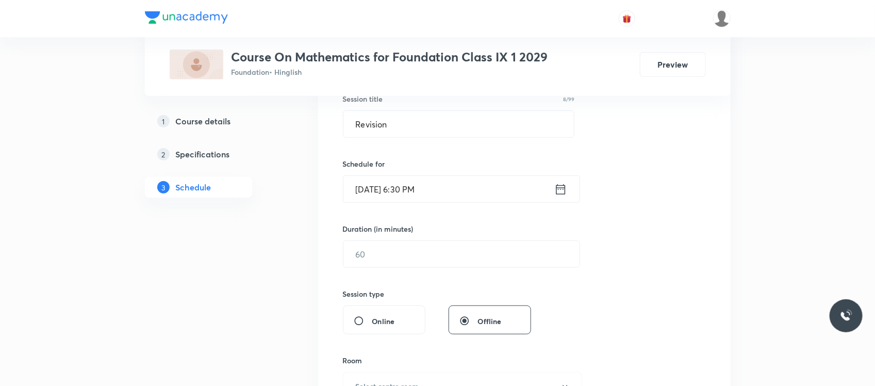
scroll to position [200, 0]
click at [398, 256] on input "text" at bounding box center [462, 253] width 236 height 26
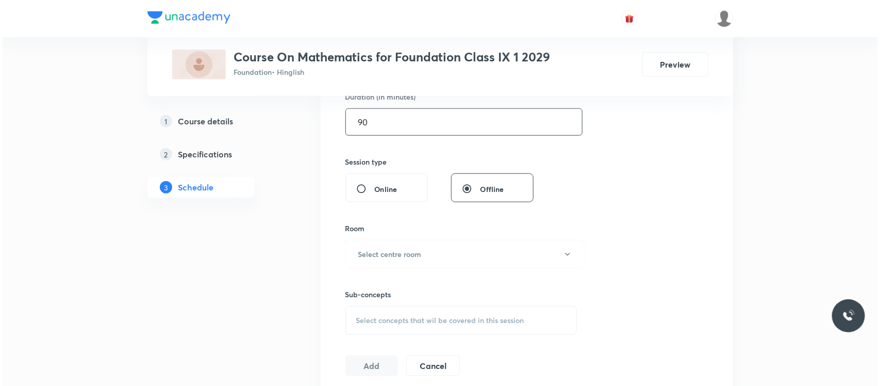
scroll to position [333, 0]
type input "90"
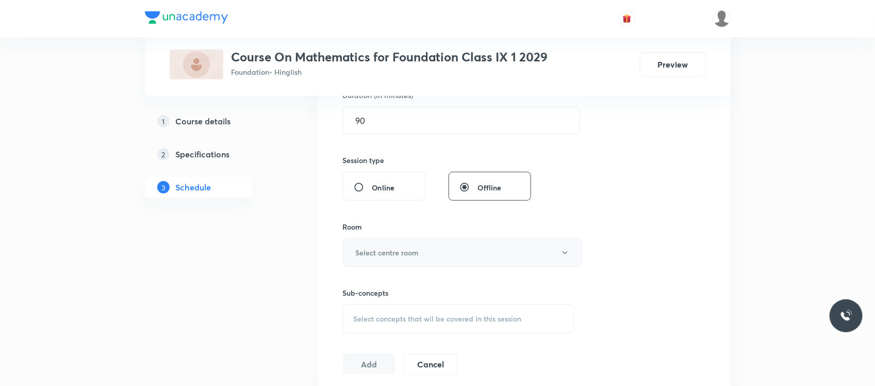
click at [401, 261] on button "Select centre room" at bounding box center [462, 252] width 239 height 28
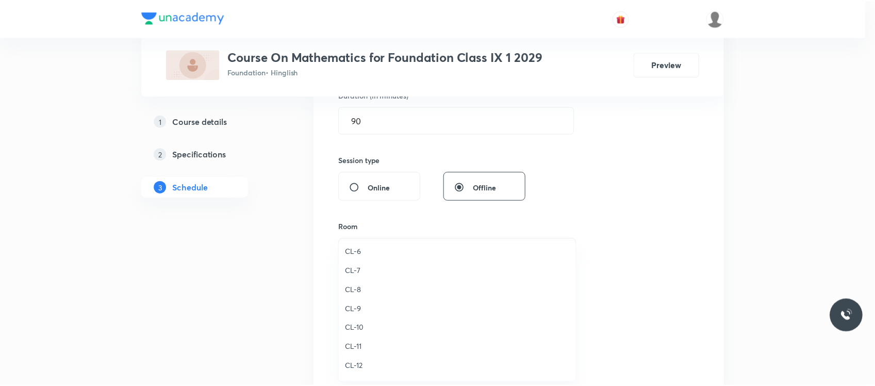
scroll to position [381, 0]
click at [368, 258] on span "CL-6" at bounding box center [460, 255] width 226 height 11
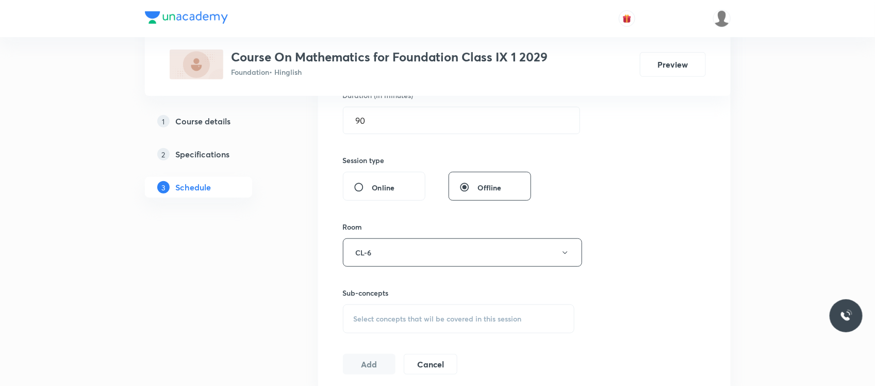
click at [361, 325] on div "Select concepts that wil be covered in this session" at bounding box center [459, 318] width 232 height 29
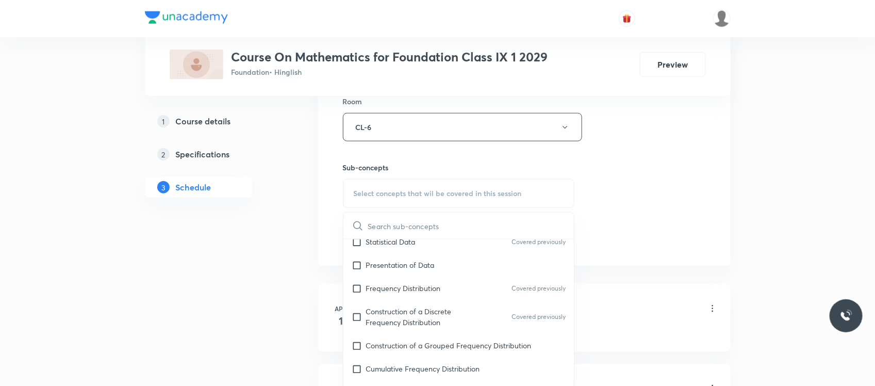
scroll to position [1074, 0]
click at [413, 285] on p "Frequency Distribution" at bounding box center [403, 286] width 75 height 11
checkbox input "true"
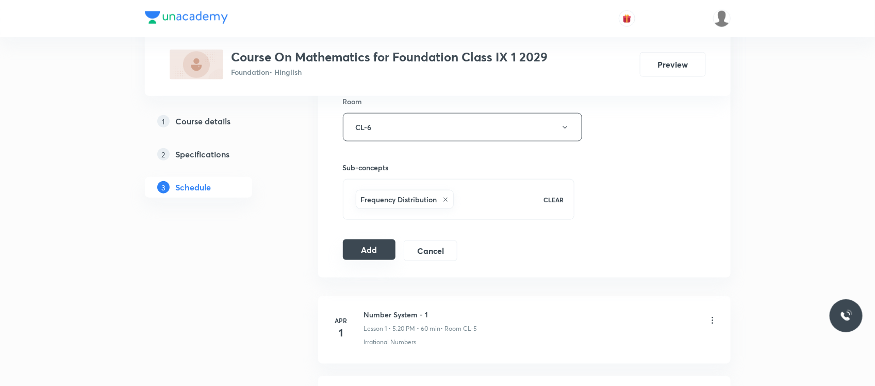
click at [369, 244] on button "Add" at bounding box center [369, 249] width 53 height 21
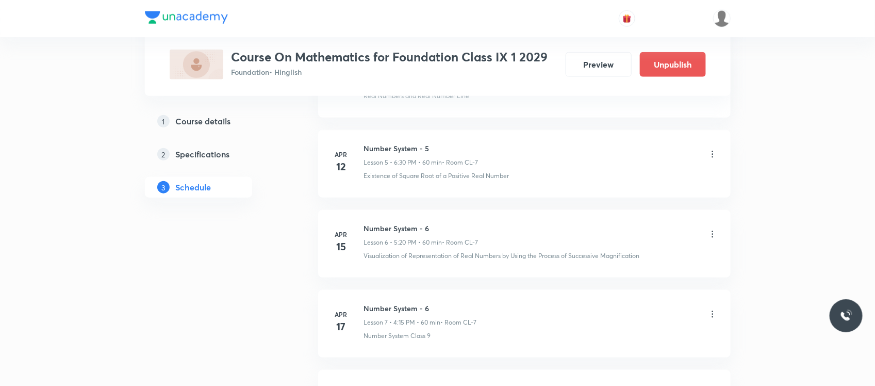
click at [369, 244] on p "Lesson 6 • 5:20 PM • 60 min" at bounding box center [403, 242] width 78 height 9
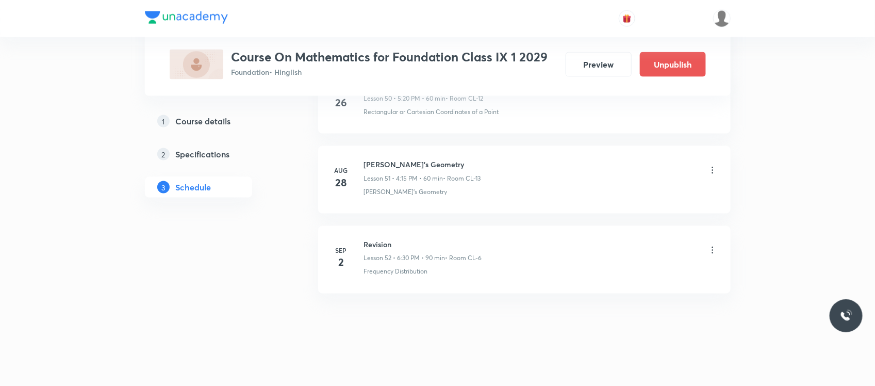
scroll to position [4135, 0]
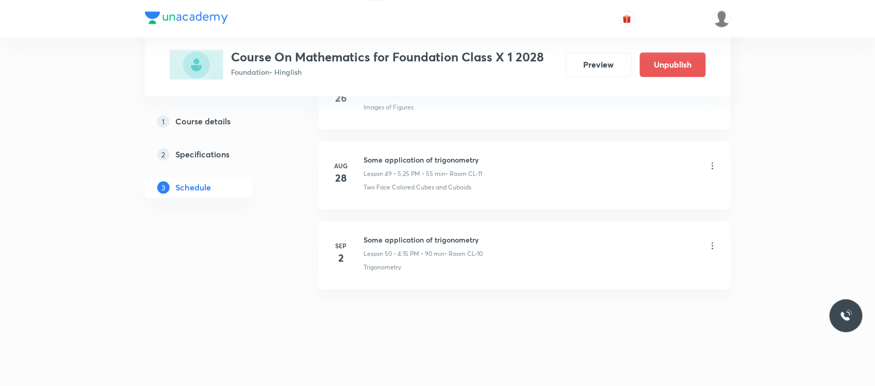
scroll to position [4450, 0]
click at [713, 242] on icon at bounding box center [713, 245] width 10 height 10
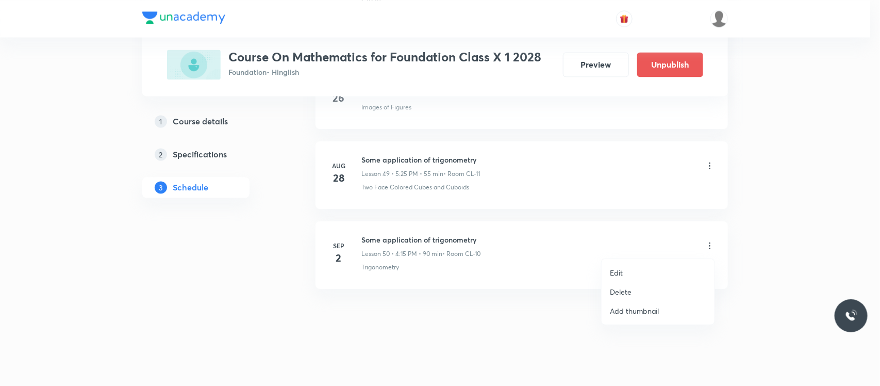
scroll to position [0, 0]
click at [643, 272] on li "Edit" at bounding box center [658, 272] width 113 height 19
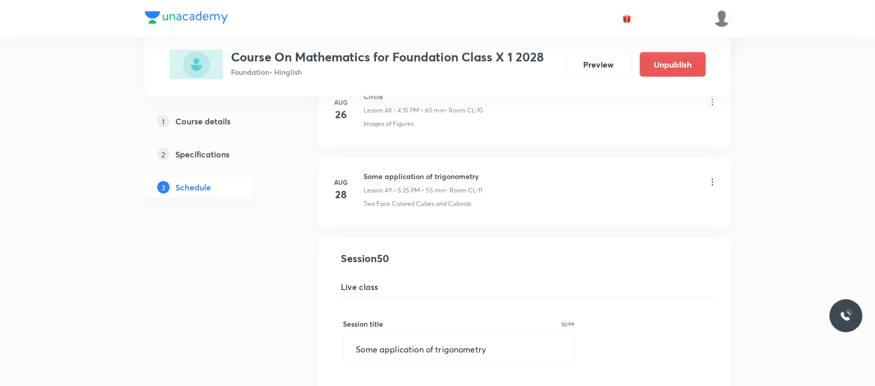
scroll to position [4045, 0]
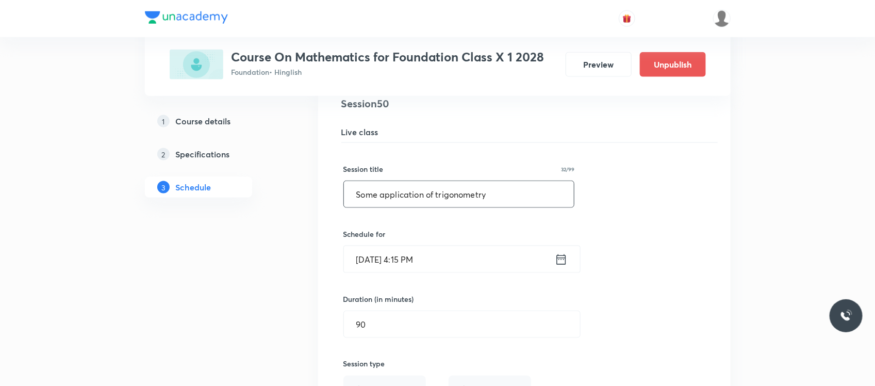
click at [503, 198] on input "Some application of trigonometry" at bounding box center [459, 194] width 231 height 26
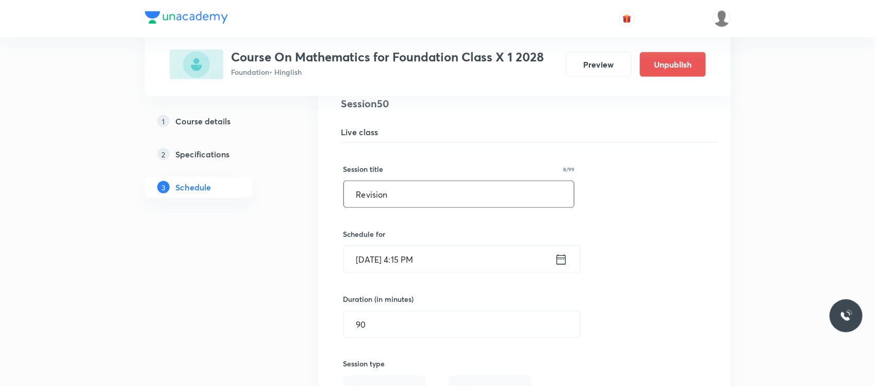
scroll to position [4373, 0]
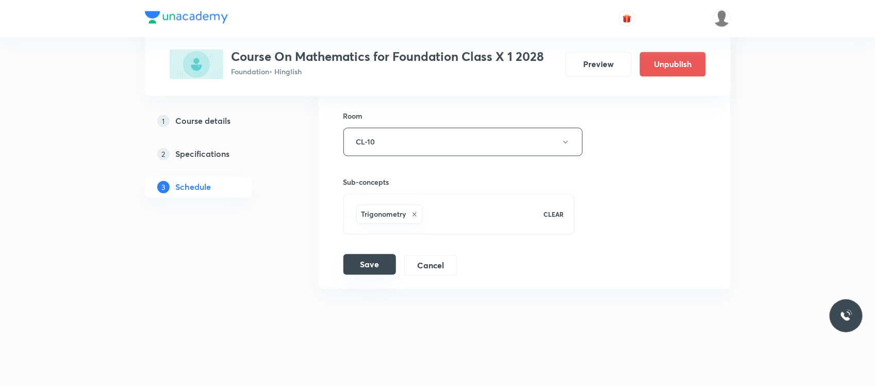
type input "Revision"
click at [374, 258] on button "Save" at bounding box center [370, 264] width 53 height 21
